Goal: Information Seeking & Learning: Find contact information

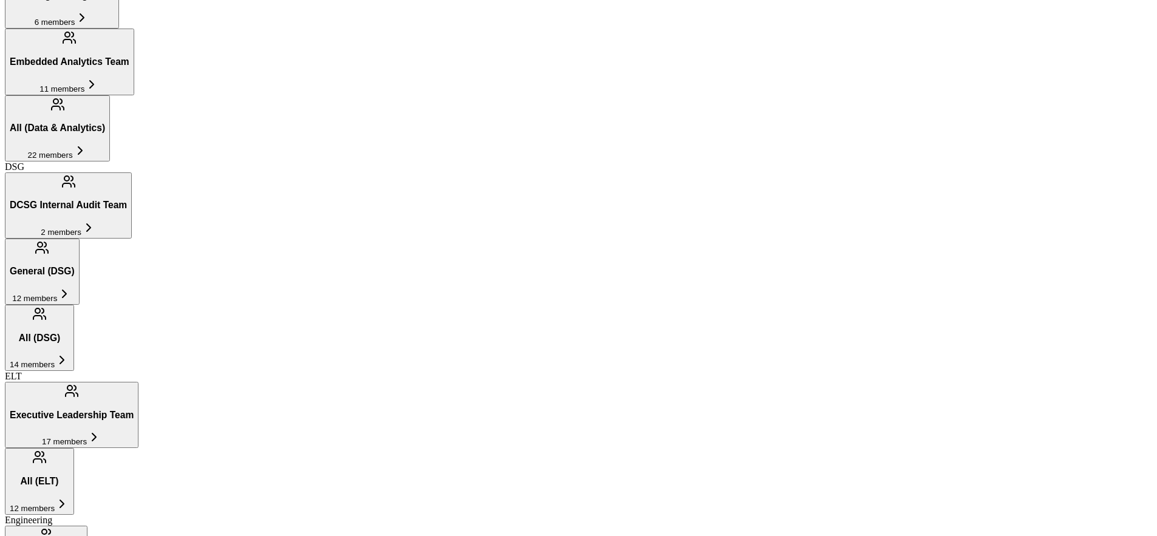
scroll to position [705, 0]
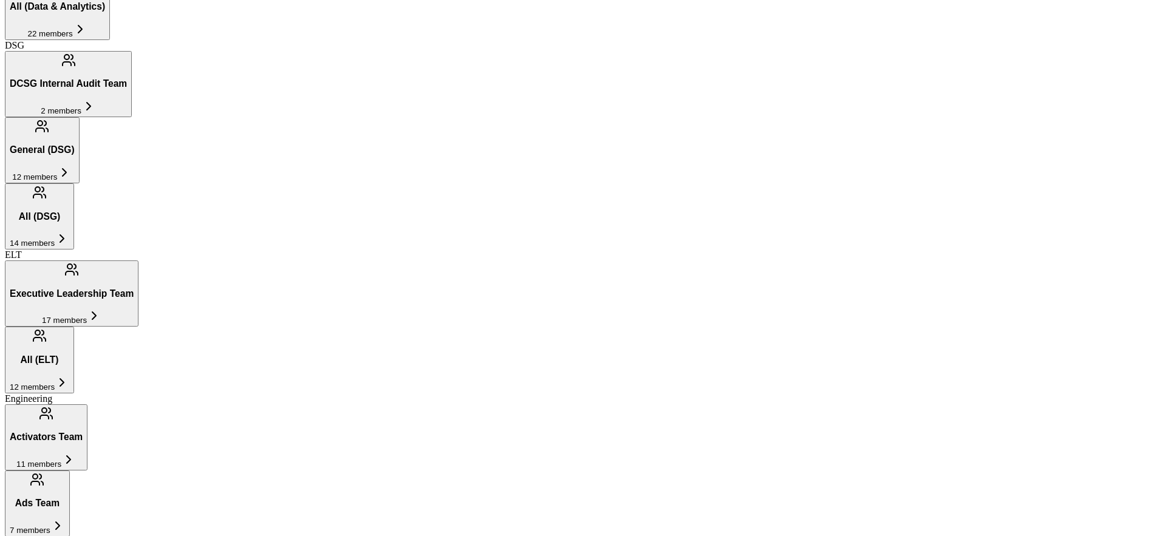
scroll to position [826, 0]
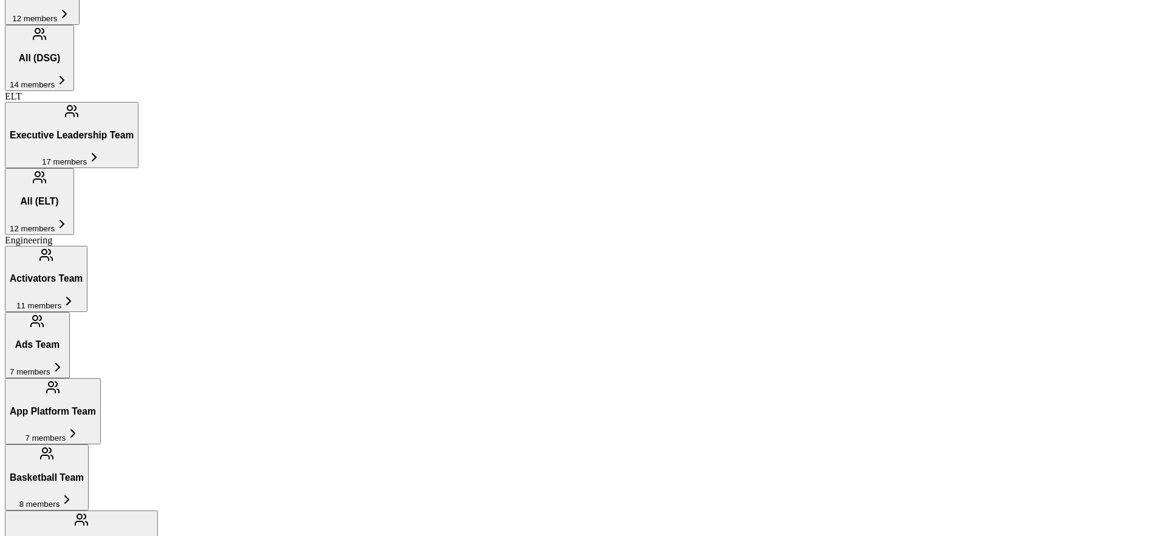
scroll to position [988, 0]
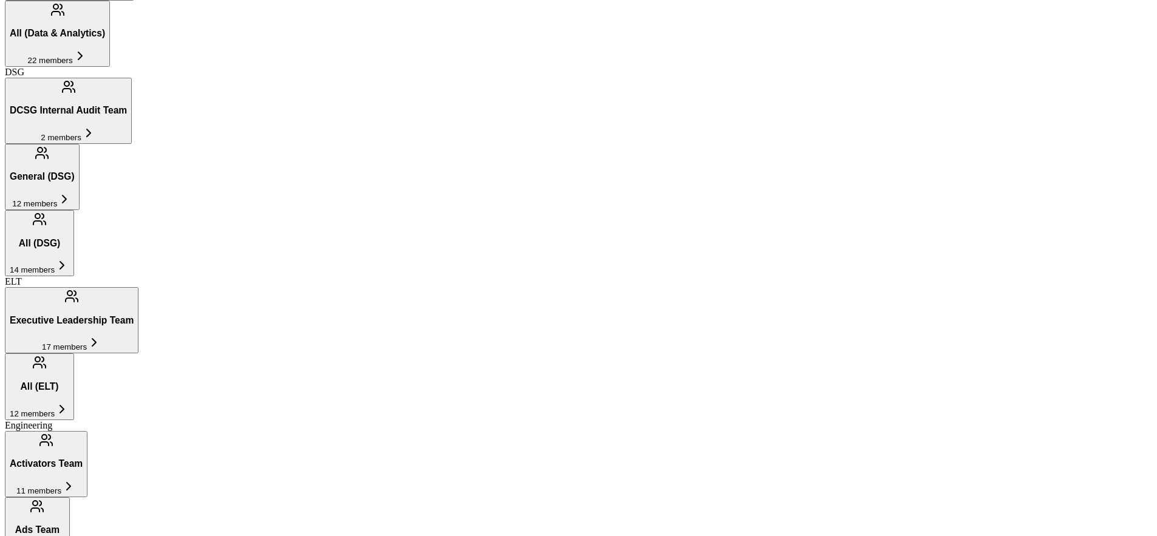
scroll to position [790, 0]
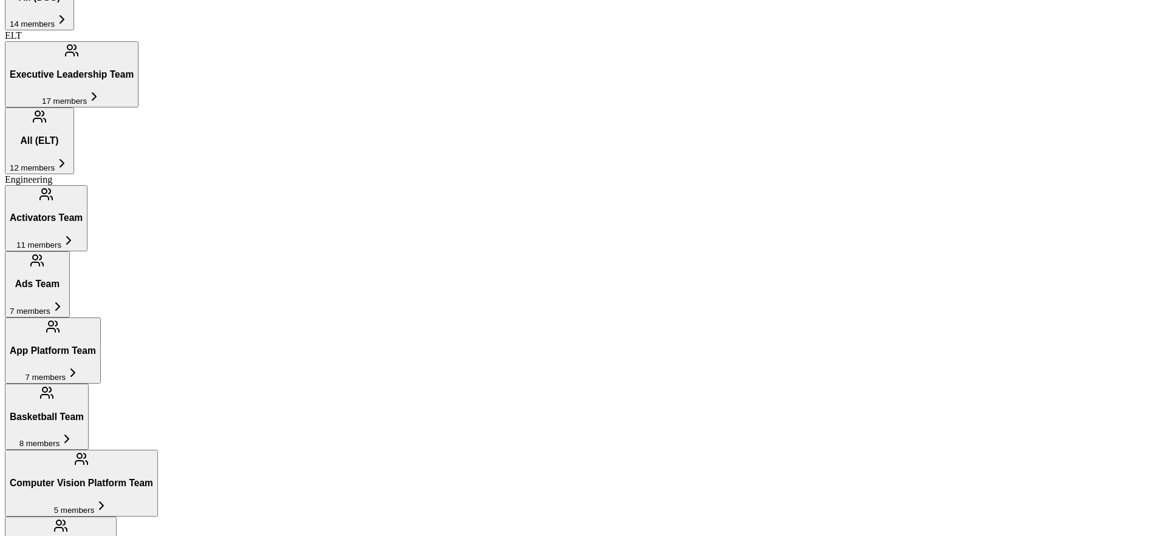
scroll to position [1129, 0]
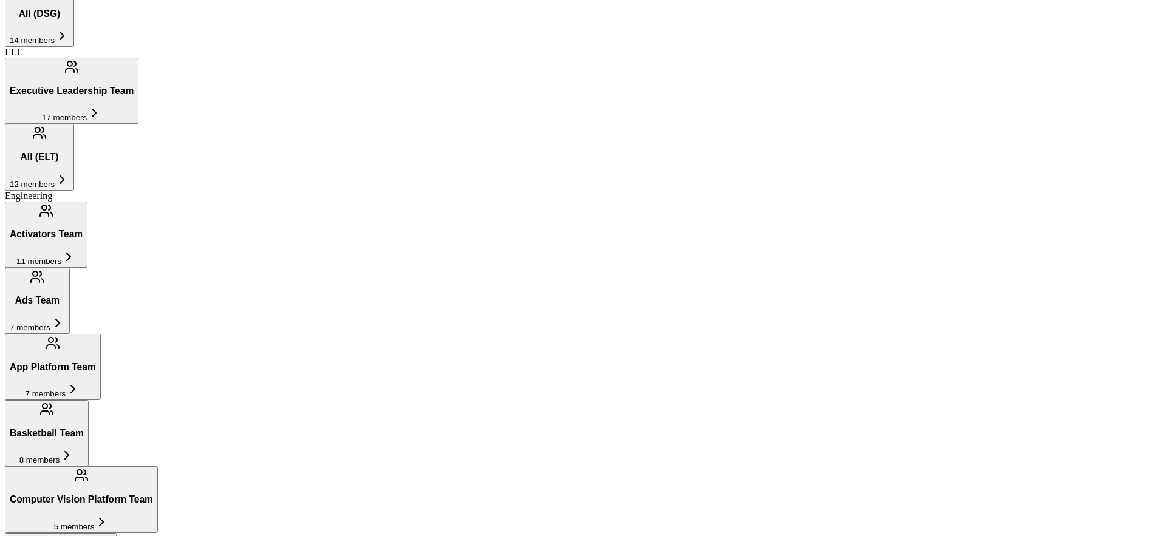
scroll to position [1021, 0]
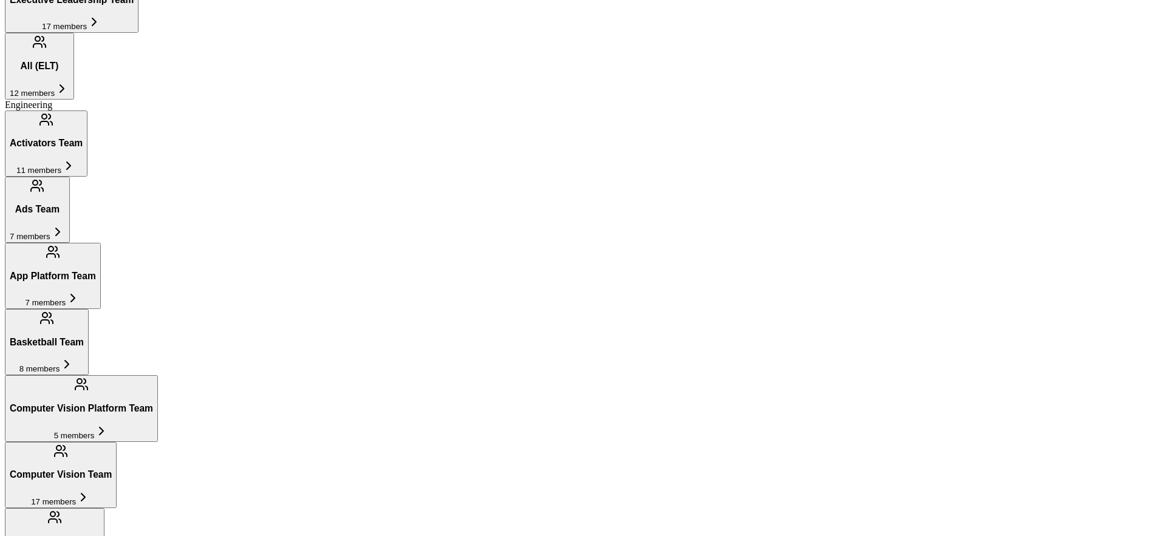
scroll to position [1129, 0]
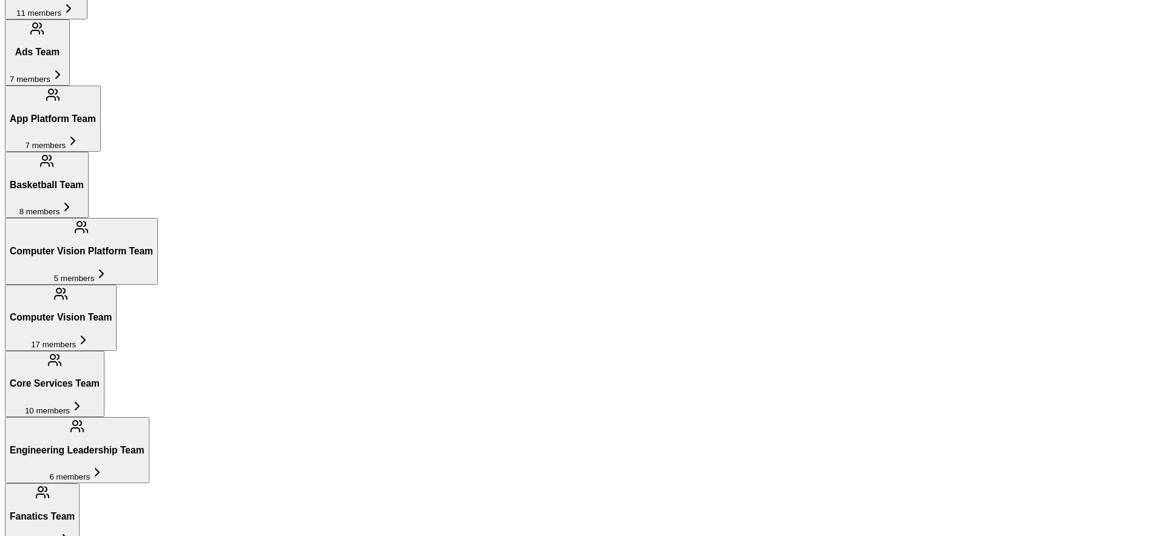
scroll to position [1285, 0]
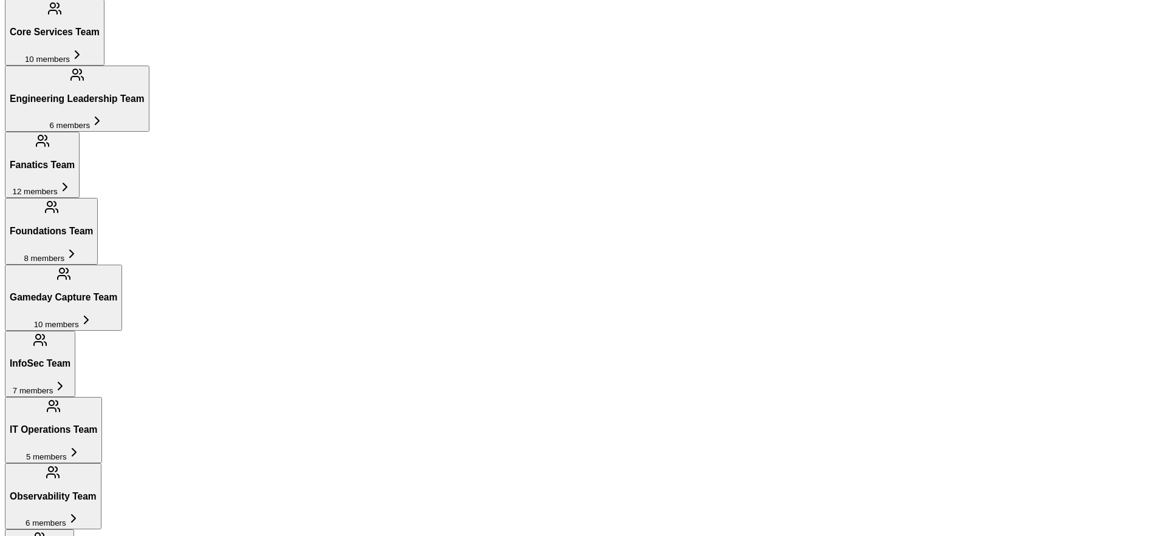
scroll to position [1771, 0]
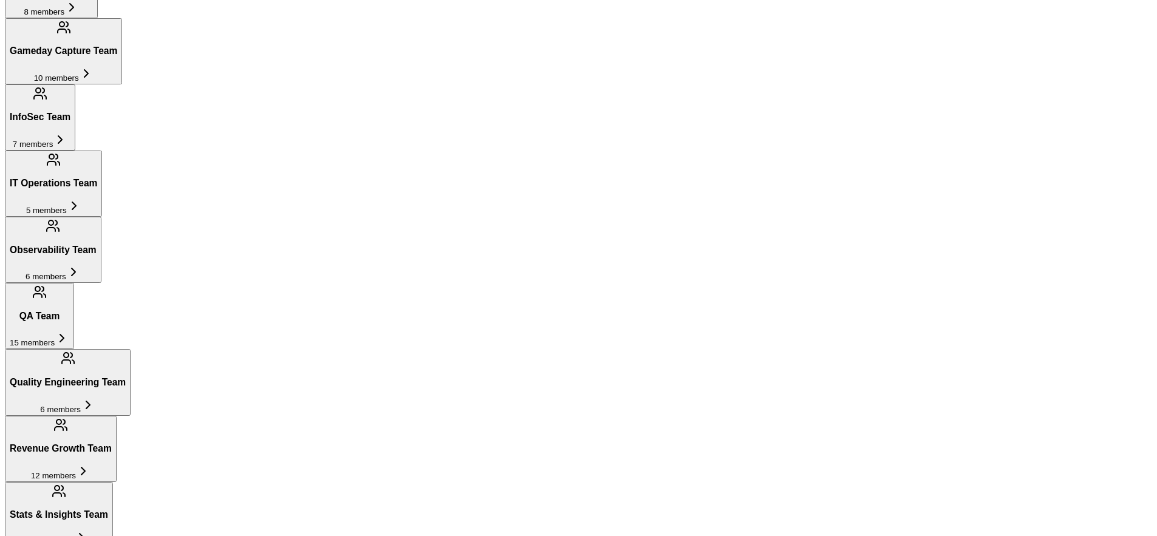
scroll to position [1875, 0]
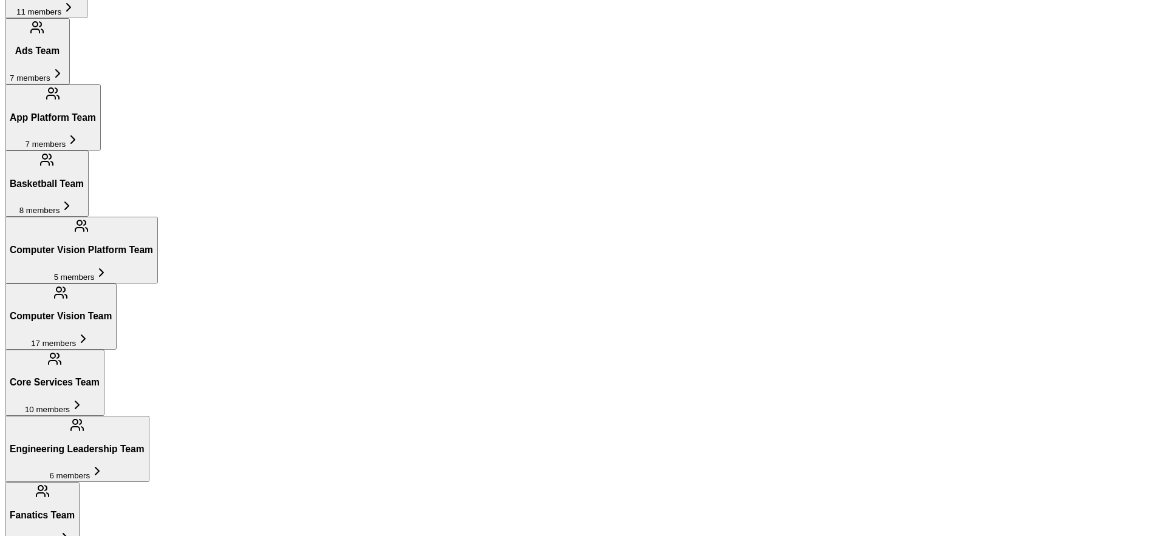
scroll to position [1277, 0]
